Goal: Information Seeking & Learning: Find specific fact

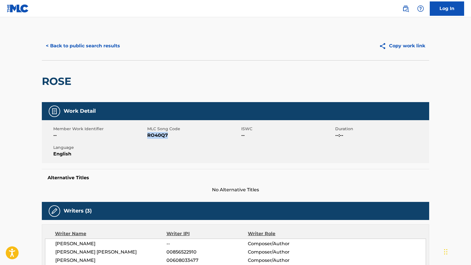
click at [96, 51] on button "< Back to public search results" at bounding box center [83, 46] width 82 height 14
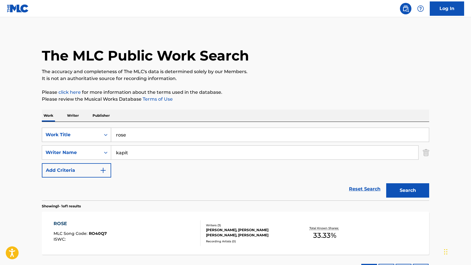
drag, startPoint x: 141, startPoint y: 135, endPoint x: 72, endPoint y: 135, distance: 69.4
click at [72, 135] on div "SearchWithCriteria2f79c4cd-b16c-4732-8cf4-b84f737444cf Work Title rose" at bounding box center [236, 135] width 388 height 14
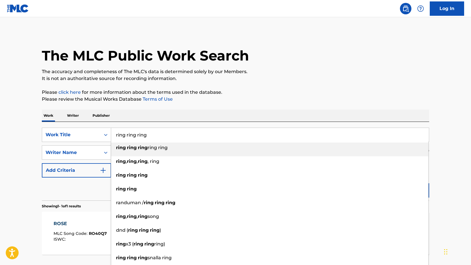
type input "ring ring ring"
click at [380, 74] on p "The accuracy and completeness of The MLC's data is determined solely by our Mem…" at bounding box center [236, 71] width 388 height 7
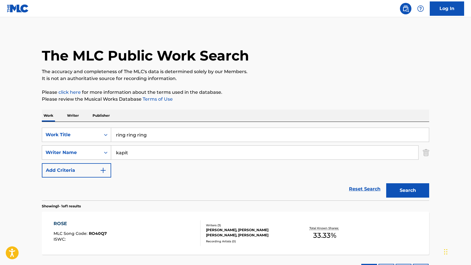
drag, startPoint x: 169, startPoint y: 152, endPoint x: 93, endPoint y: 151, distance: 75.1
click at [93, 151] on div "SearchWithCriteriadb2ea3a8-a035-4498-a2be-5043865f2150 Writer Name [PERSON_NAME]" at bounding box center [236, 152] width 388 height 14
type input "[PERSON_NAME]"
click at [423, 188] on button "Search" at bounding box center [408, 190] width 43 height 14
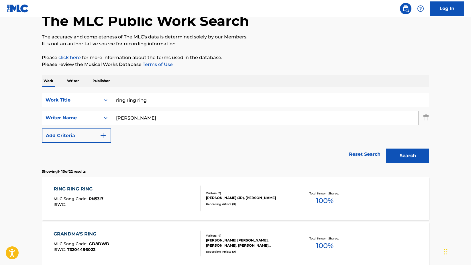
scroll to position [42, 0]
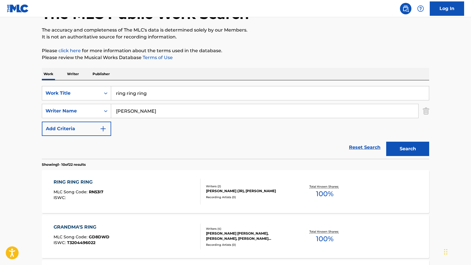
click at [246, 194] on div "[PERSON_NAME] (JR), [PERSON_NAME]" at bounding box center [249, 190] width 87 height 5
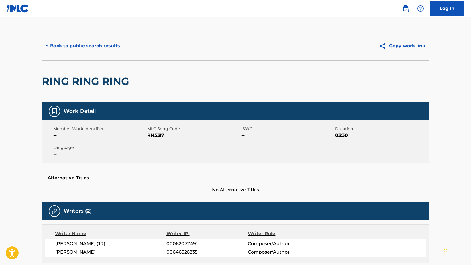
drag, startPoint x: 147, startPoint y: 135, endPoint x: 178, endPoint y: 135, distance: 30.7
click at [178, 135] on span "RN53I7" at bounding box center [193, 135] width 93 height 7
drag, startPoint x: 165, startPoint y: 133, endPoint x: 146, endPoint y: 133, distance: 19.5
click at [146, 133] on div "Member Work Identifier -- MLC Song Code RN53I7 ISWC -- Duration 03:30 Language …" at bounding box center [236, 141] width 388 height 43
click at [146, 133] on div "Member Work Identifier --" at bounding box center [100, 132] width 94 height 13
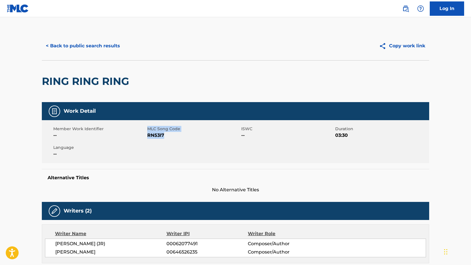
drag, startPoint x: 146, startPoint y: 133, endPoint x: 164, endPoint y: 134, distance: 18.1
click at [164, 134] on div "Member Work Identifier -- MLC Song Code RN53I7 ISWC -- Duration 03:30 Language …" at bounding box center [236, 141] width 388 height 43
click at [164, 134] on span "RN53I7" at bounding box center [193, 135] width 93 height 7
click at [165, 139] on div "Member Work Identifier -- MLC Song Code RN53I7 ISWC -- Duration 03:30 Language …" at bounding box center [236, 141] width 388 height 43
drag, startPoint x: 165, startPoint y: 134, endPoint x: 148, endPoint y: 135, distance: 16.9
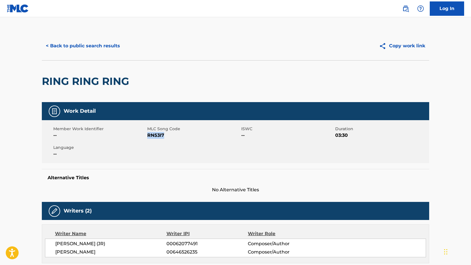
click at [148, 135] on span "RN53I7" at bounding box center [193, 135] width 93 height 7
copy span "RN53I7"
click at [118, 45] on button "< Back to public search results" at bounding box center [83, 46] width 82 height 14
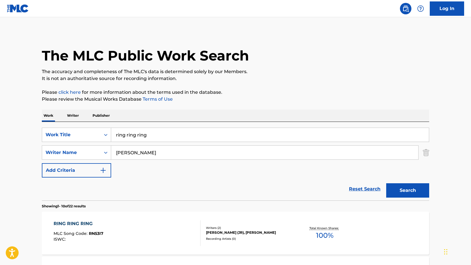
scroll to position [42, 0]
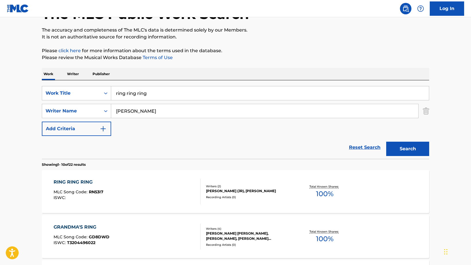
drag, startPoint x: 162, startPoint y: 91, endPoint x: 87, endPoint y: 85, distance: 75.4
click at [87, 85] on div "SearchWithCriteria2f79c4cd-b16c-4732-8cf4-b84f737444cf Work Title ring ring rin…" at bounding box center [236, 119] width 388 height 79
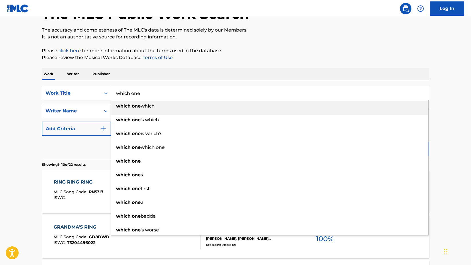
type input "which one"
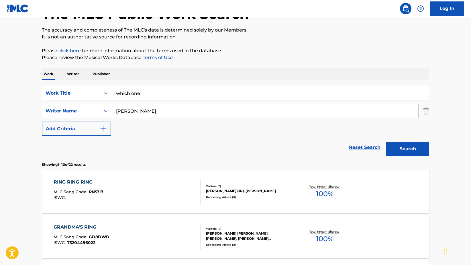
click at [351, 32] on p "The accuracy and completeness of The MLC's data is determined solely by our Mem…" at bounding box center [236, 30] width 388 height 7
drag, startPoint x: 139, startPoint y: 115, endPoint x: 68, endPoint y: 115, distance: 71.7
click at [68, 115] on div "SearchWithCriteriadb2ea3a8-a035-4498-a2be-5043865f2150 Writer Name [PERSON_NAME]" at bounding box center [236, 111] width 388 height 14
drag, startPoint x: 167, startPoint y: 112, endPoint x: 72, endPoint y: 110, distance: 95.5
click at [72, 110] on div "SearchWithCriteriadb2ea3a8-a035-4498-a2be-5043865f2150 Writer Name [PERSON_NAME]" at bounding box center [236, 111] width 388 height 14
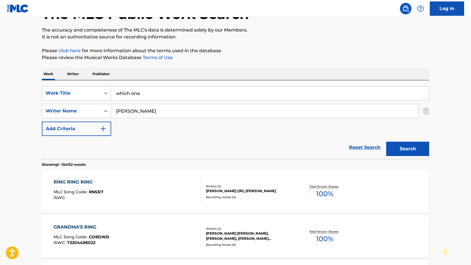
click at [403, 151] on button "Search" at bounding box center [408, 149] width 43 height 14
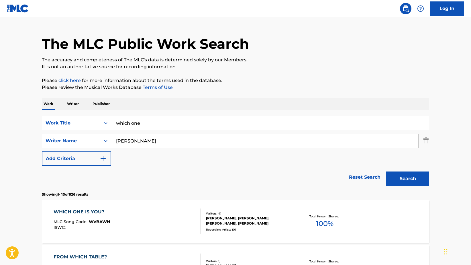
scroll to position [0, 0]
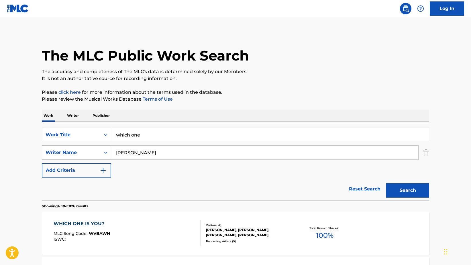
drag, startPoint x: 136, startPoint y: 155, endPoint x: 104, endPoint y: 155, distance: 31.5
click at [104, 155] on div "SearchWithCriteriadb2ea3a8-a035-4498-a2be-5043865f2150 Writer Name [PERSON_NAME]" at bounding box center [236, 152] width 388 height 14
type input "[PERSON_NAME]"
click at [414, 192] on button "Search" at bounding box center [408, 190] width 43 height 14
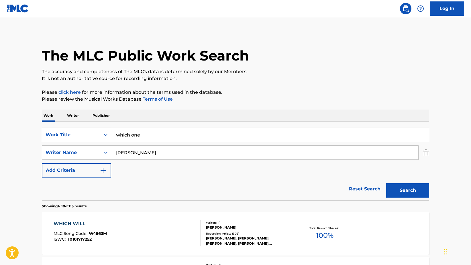
drag, startPoint x: 144, startPoint y: 137, endPoint x: 110, endPoint y: 136, distance: 34.7
click at [110, 136] on div "SearchWithCriteria2f79c4cd-b16c-4732-8cf4-b84f737444cf Work Title which one" at bounding box center [236, 135] width 388 height 14
type input "K-Pop"
drag, startPoint x: 135, startPoint y: 152, endPoint x: 76, endPoint y: 152, distance: 58.8
click at [76, 152] on div "SearchWithCriteriadb2ea3a8-a035-4498-a2be-5043865f2150 Writer Name [PERSON_NAME]" at bounding box center [236, 152] width 388 height 14
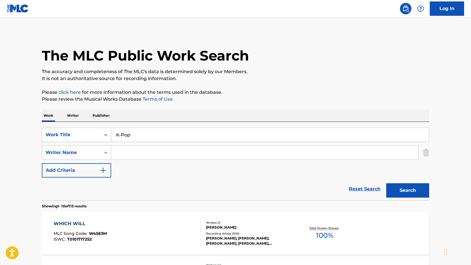
click at [170, 153] on input "Search Form" at bounding box center [264, 153] width 307 height 14
paste input "[PERSON_NAME]"
type input "[PERSON_NAME]"
click at [405, 189] on button "Search" at bounding box center [408, 190] width 43 height 14
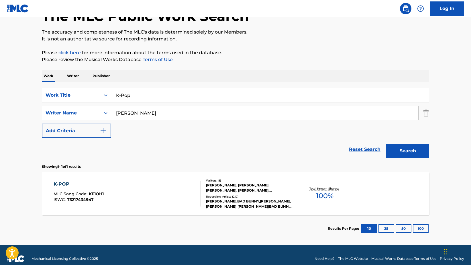
scroll to position [44, 0]
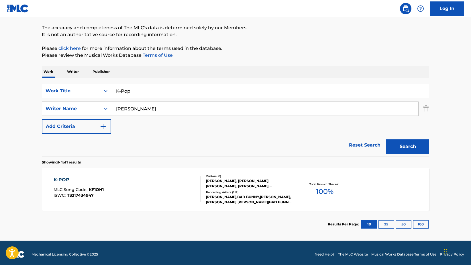
click at [268, 195] on div "[PERSON_NAME],BAD BUNNY,[PERSON_NAME], [PERSON_NAME]|[PERSON_NAME]|BAD BUNNY, […" at bounding box center [249, 199] width 87 height 10
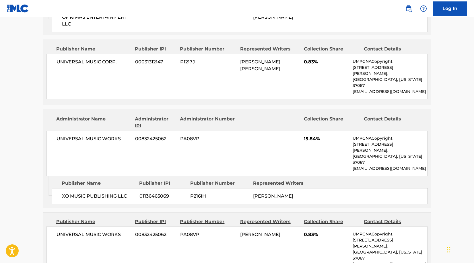
scroll to position [930, 0]
